Goal: Transaction & Acquisition: Purchase product/service

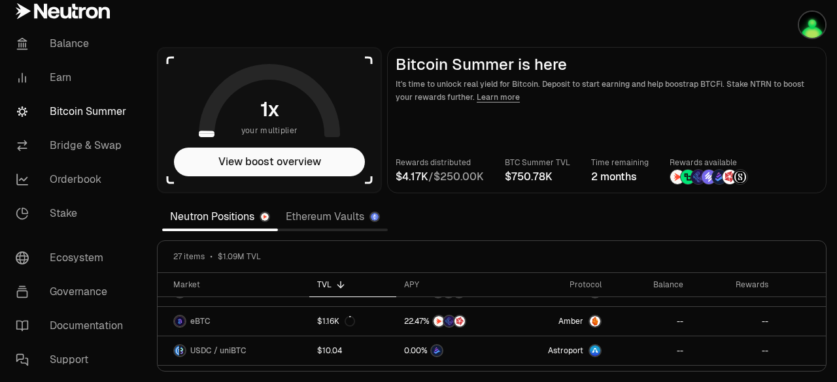
scroll to position [489, 0]
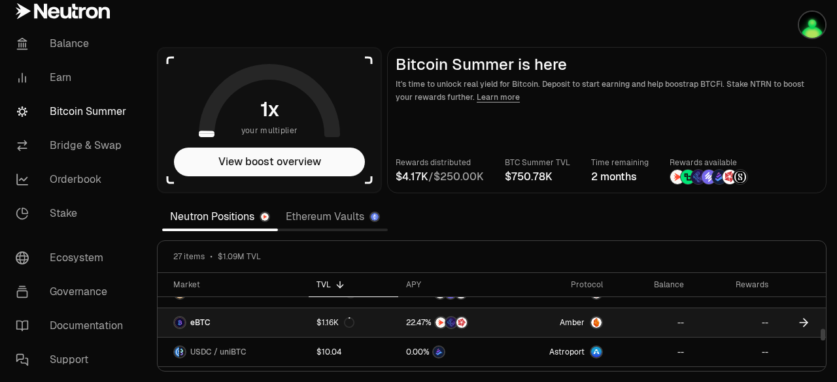
click at [299, 314] on link "eBTC" at bounding box center [233, 323] width 151 height 29
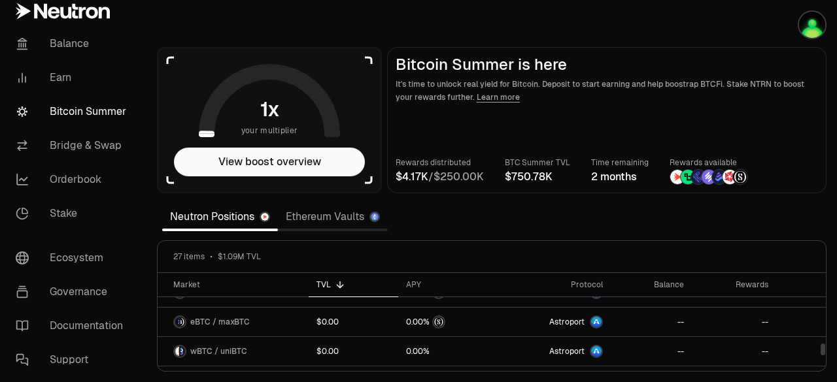
scroll to position [712, 0]
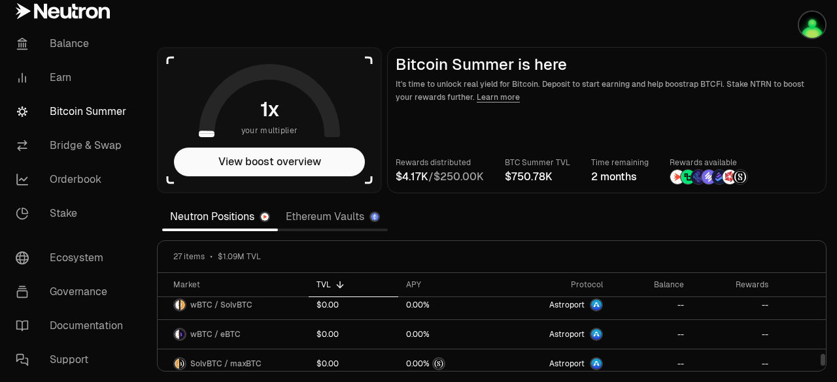
click at [334, 205] on link "Ethereum Vaults" at bounding box center [333, 217] width 110 height 26
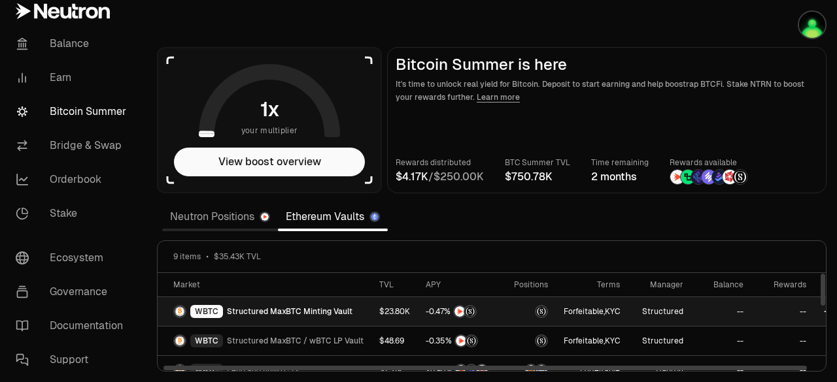
click at [237, 314] on span "Structured MaxBTC Minting Vault" at bounding box center [289, 312] width 125 height 10
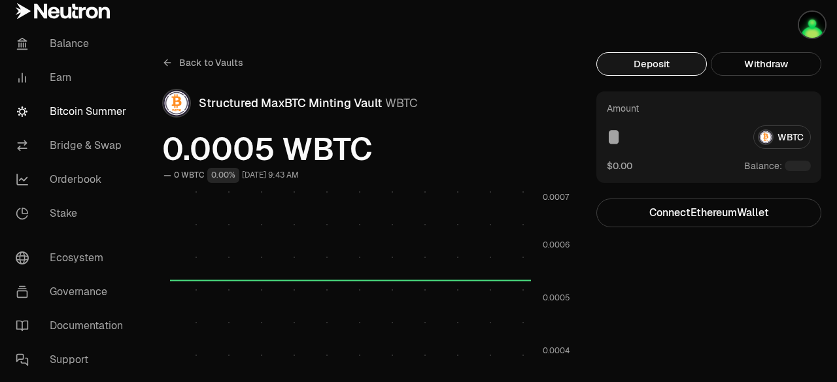
click at [654, 76] on div "Deposit Withdraw" at bounding box center [708, 71] width 225 height 39
click at [651, 59] on button "Deposit" at bounding box center [651, 64] width 110 height 24
click at [646, 59] on button "Deposit" at bounding box center [651, 64] width 110 height 24
click at [651, 65] on button "Deposit" at bounding box center [651, 64] width 110 height 24
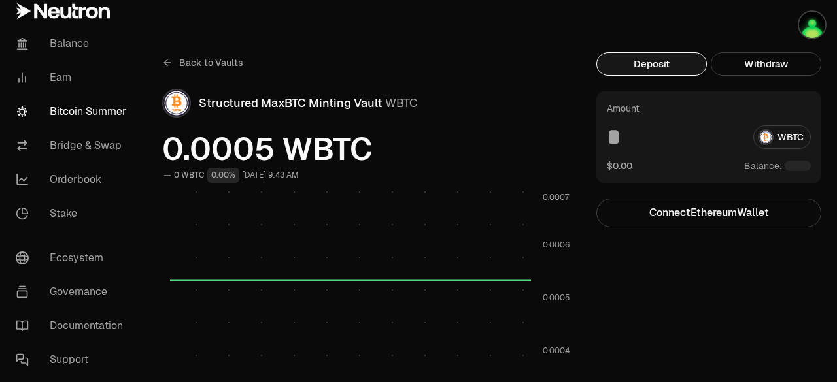
click at [651, 65] on button "Deposit" at bounding box center [651, 64] width 110 height 24
click at [169, 63] on icon at bounding box center [167, 63] width 10 height 10
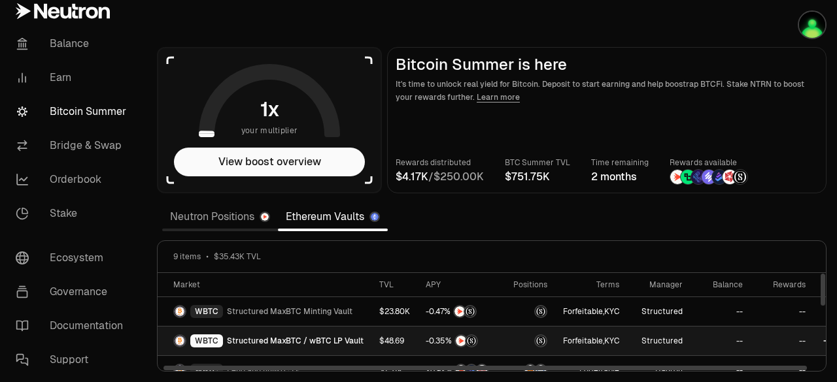
click at [281, 340] on span "Structured MaxBTC / wBTC LP Vault" at bounding box center [295, 341] width 137 height 10
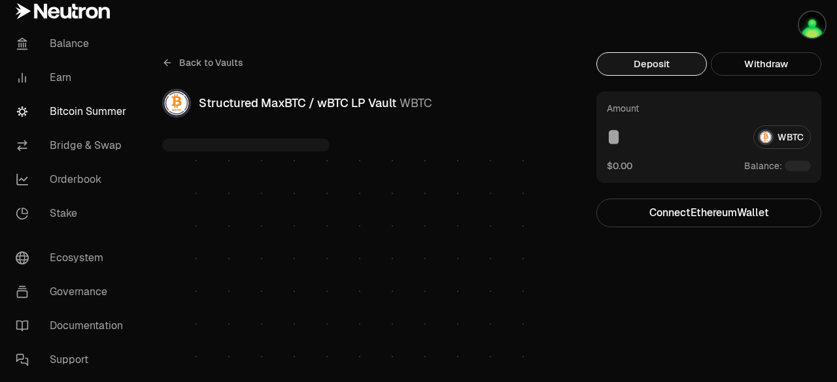
click at [640, 69] on button "Deposit" at bounding box center [651, 64] width 110 height 24
click at [810, 26] on img "button" at bounding box center [812, 25] width 26 height 26
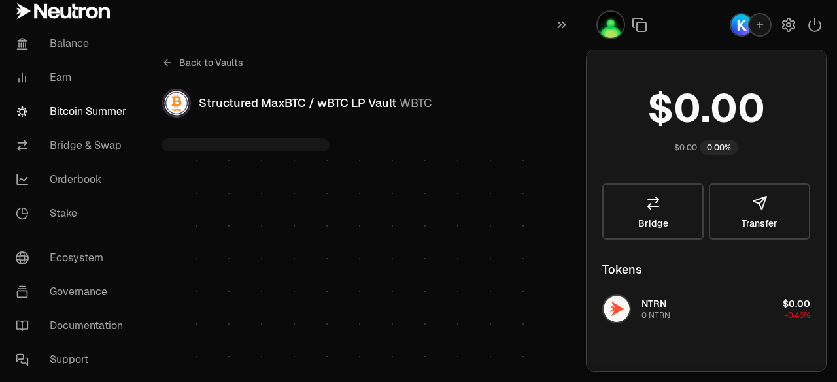
click at [482, 120] on div "Back to Vaults Structured MaxBTC / wBTC LP Vault WBTC 1D 1W 1M TVL" at bounding box center [366, 236] width 408 height 368
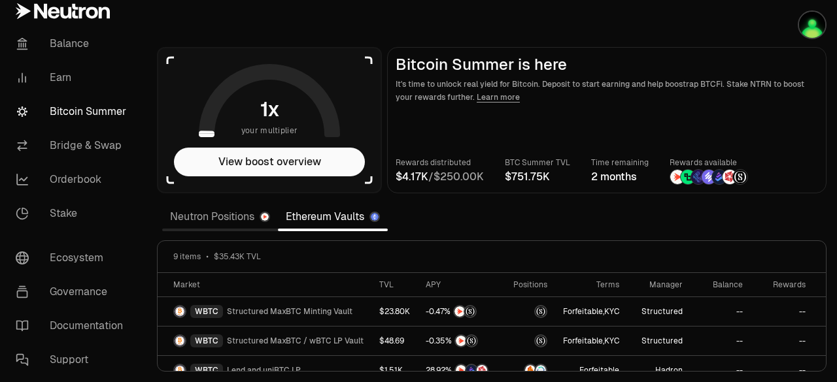
click at [207, 224] on link "Neutron Positions" at bounding box center [220, 217] width 116 height 26
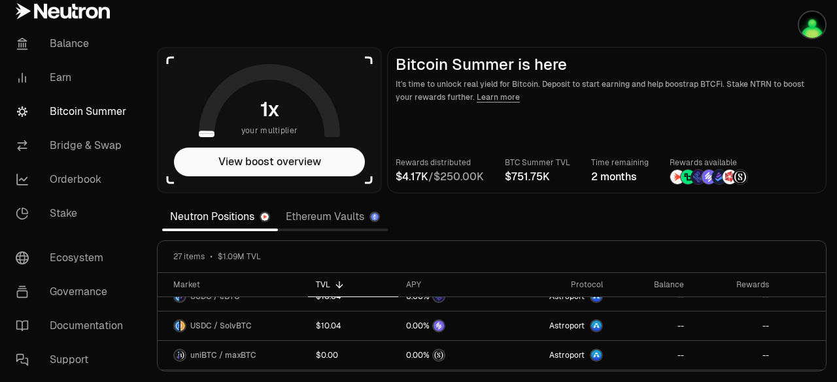
scroll to position [578, 0]
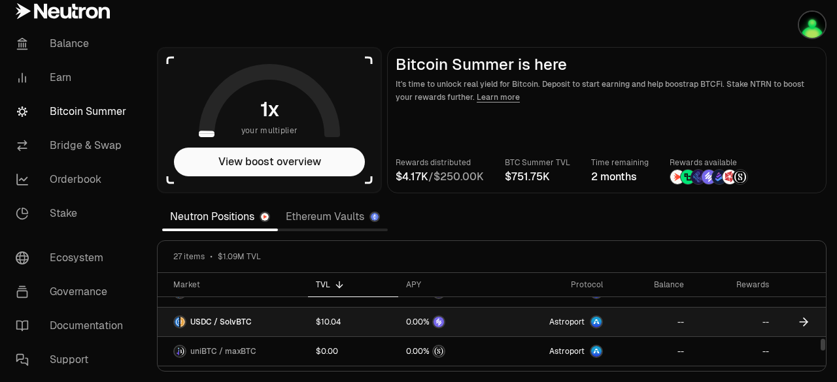
click at [270, 311] on link "USDC / SolvBTC" at bounding box center [233, 322] width 150 height 29
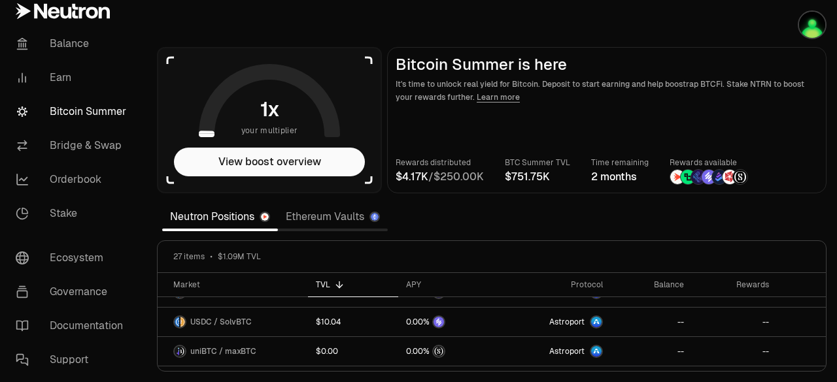
click at [318, 205] on link "Ethereum Vaults" at bounding box center [333, 217] width 110 height 26
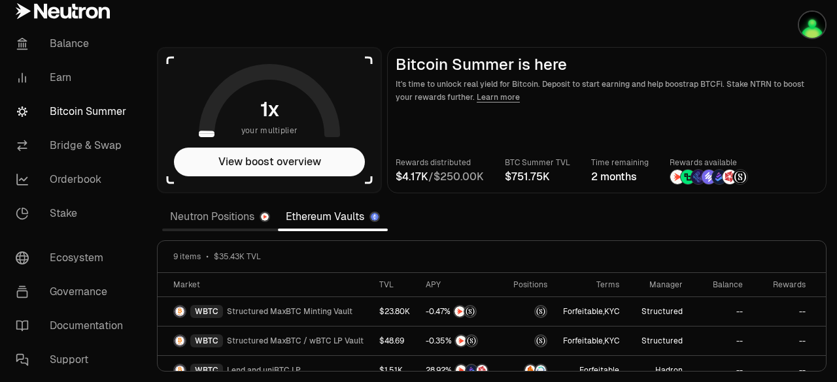
click at [269, 224] on link "Neutron Positions" at bounding box center [220, 217] width 116 height 26
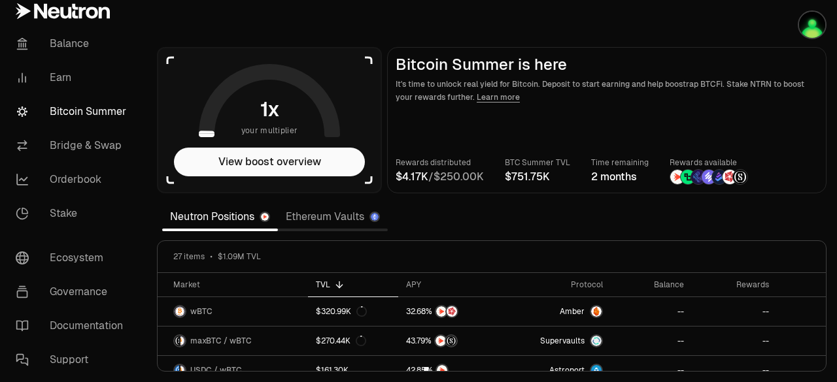
click at [307, 219] on link "Ethereum Vaults" at bounding box center [333, 217] width 110 height 26
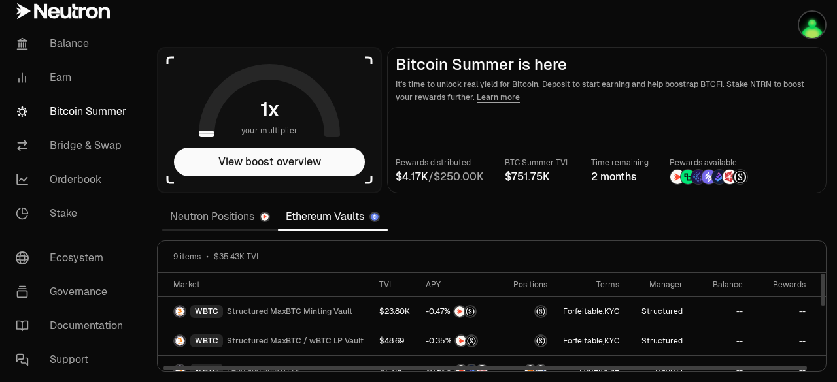
click at [342, 218] on link "Ethereum Vaults" at bounding box center [333, 217] width 110 height 26
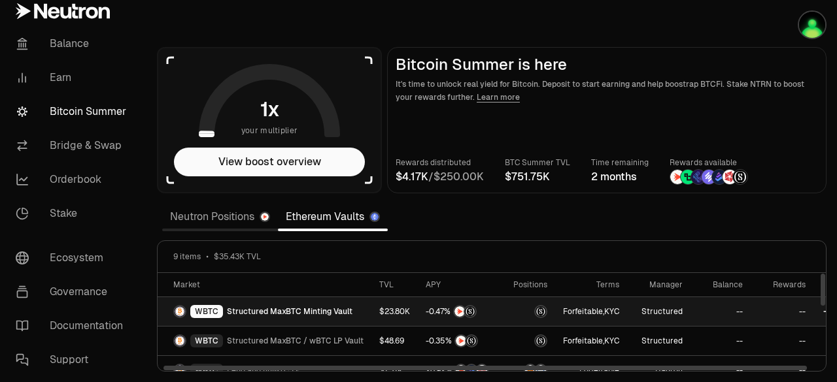
click at [316, 312] on span "Structured MaxBTC Minting Vault" at bounding box center [289, 312] width 125 height 10
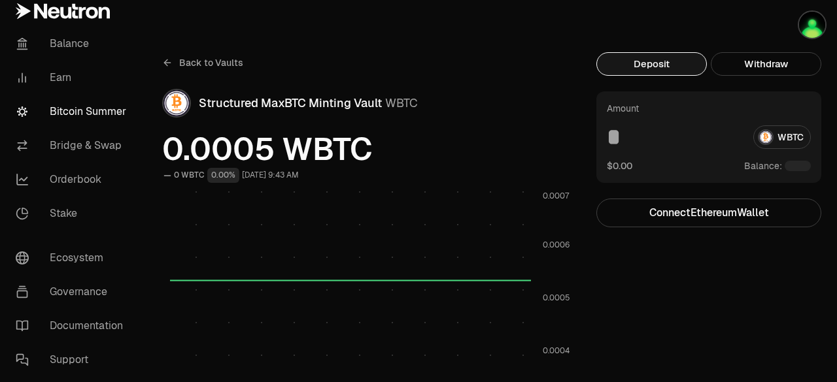
click at [646, 63] on button "Deposit" at bounding box center [651, 64] width 110 height 24
click at [671, 65] on button "Deposit" at bounding box center [651, 64] width 110 height 24
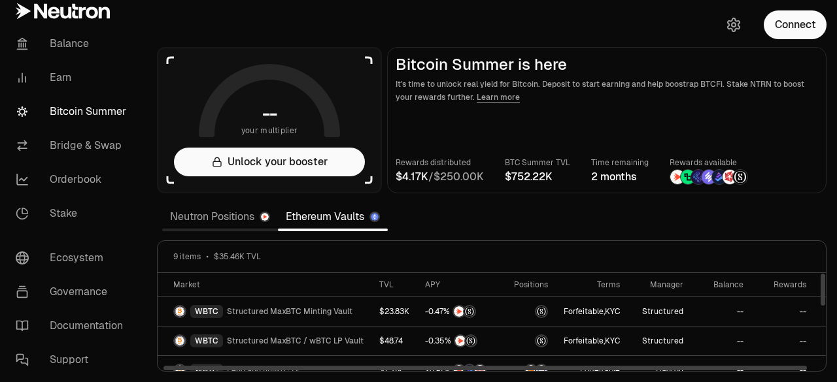
click at [260, 211] on link "Neutron Positions" at bounding box center [220, 217] width 116 height 26
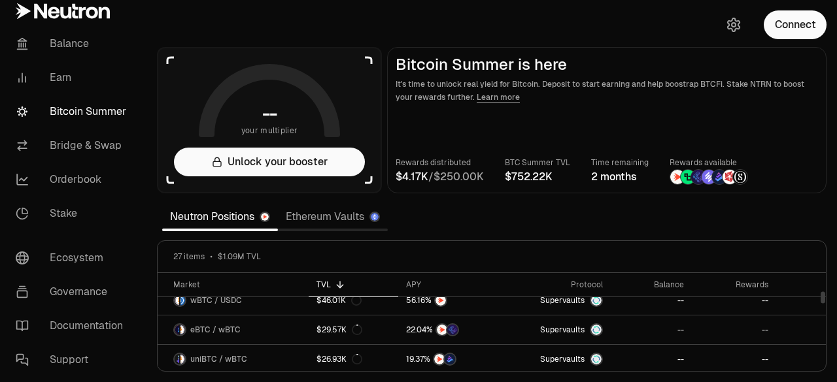
scroll to position [159, 0]
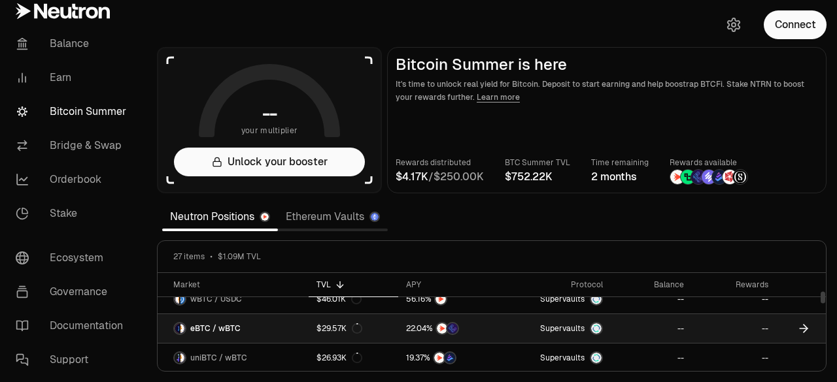
click at [597, 326] on img at bounding box center [596, 329] width 10 height 10
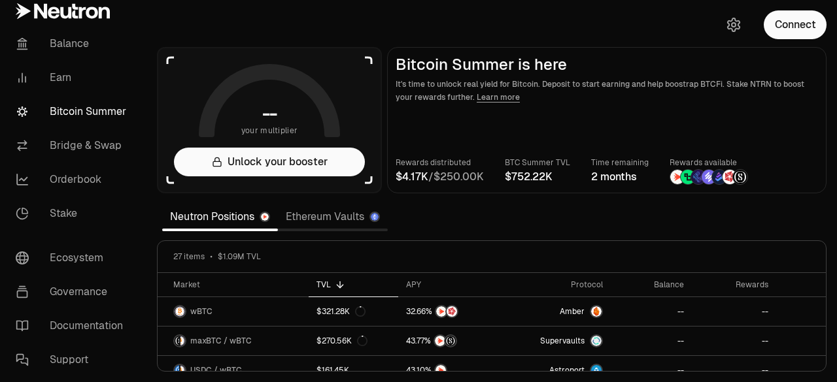
click at [347, 227] on link "Ethereum Vaults" at bounding box center [333, 217] width 110 height 26
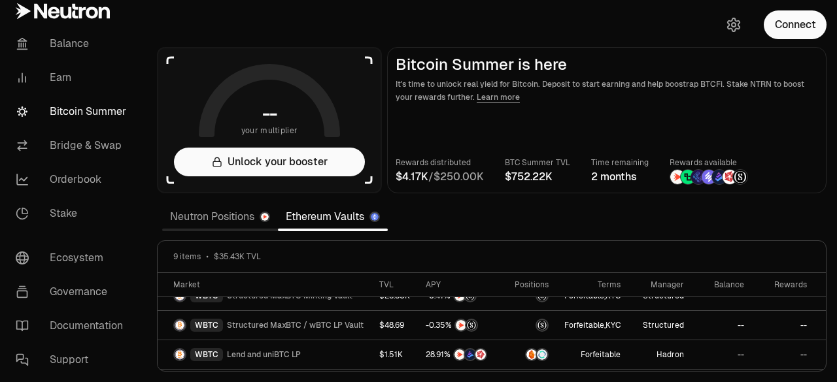
scroll to position [15, 0]
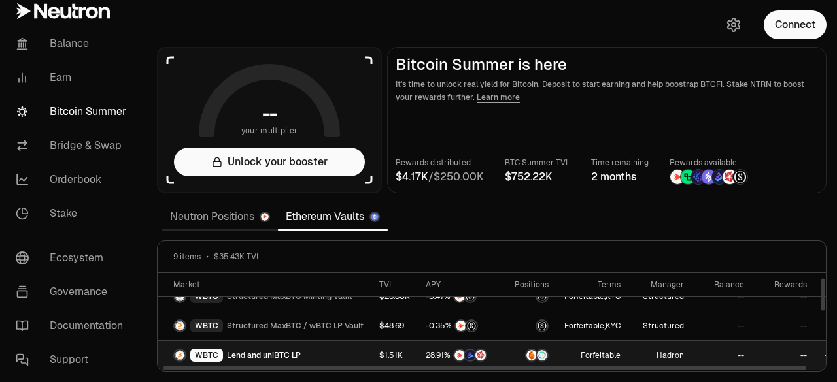
click at [218, 341] on link "WBTC Lend and uniBTC LP" at bounding box center [265, 355] width 214 height 29
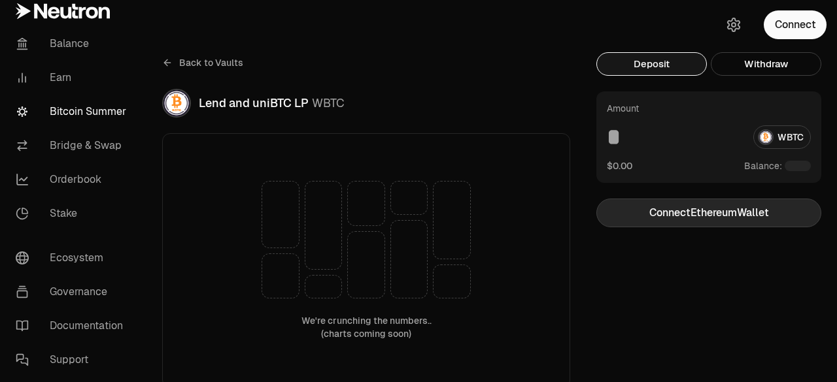
click at [676, 219] on button "Connect Ethereum Wallet" at bounding box center [708, 213] width 225 height 29
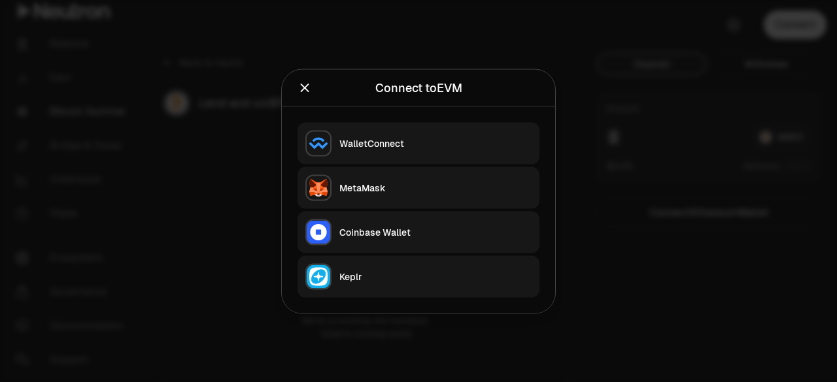
click at [166, 141] on div at bounding box center [418, 191] width 837 height 382
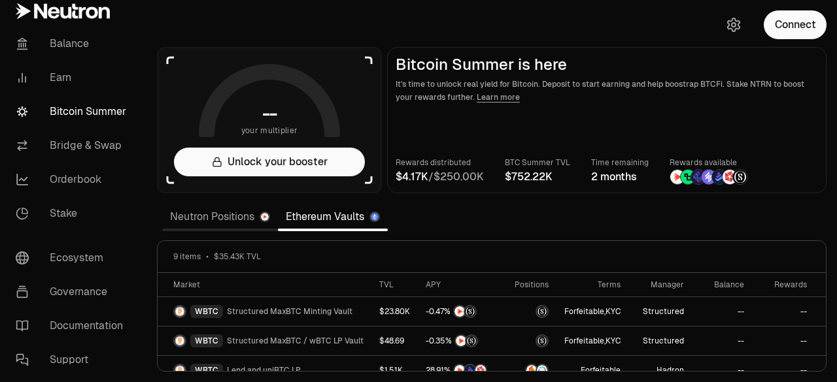
click at [198, 226] on link "Neutron Positions" at bounding box center [220, 217] width 116 height 26
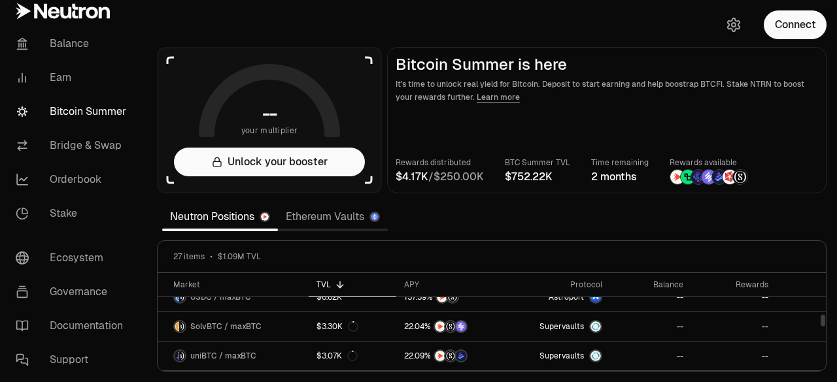
scroll to position [356, 0]
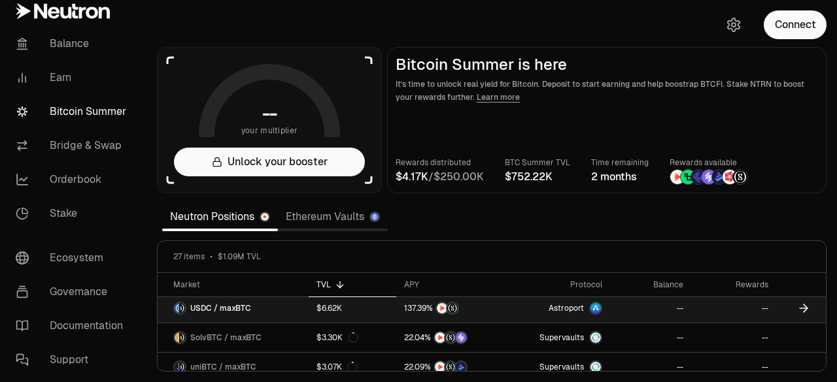
click at [211, 305] on span "USDC / maxBTC" at bounding box center [220, 308] width 61 height 10
